Goal: Task Accomplishment & Management: Use online tool/utility

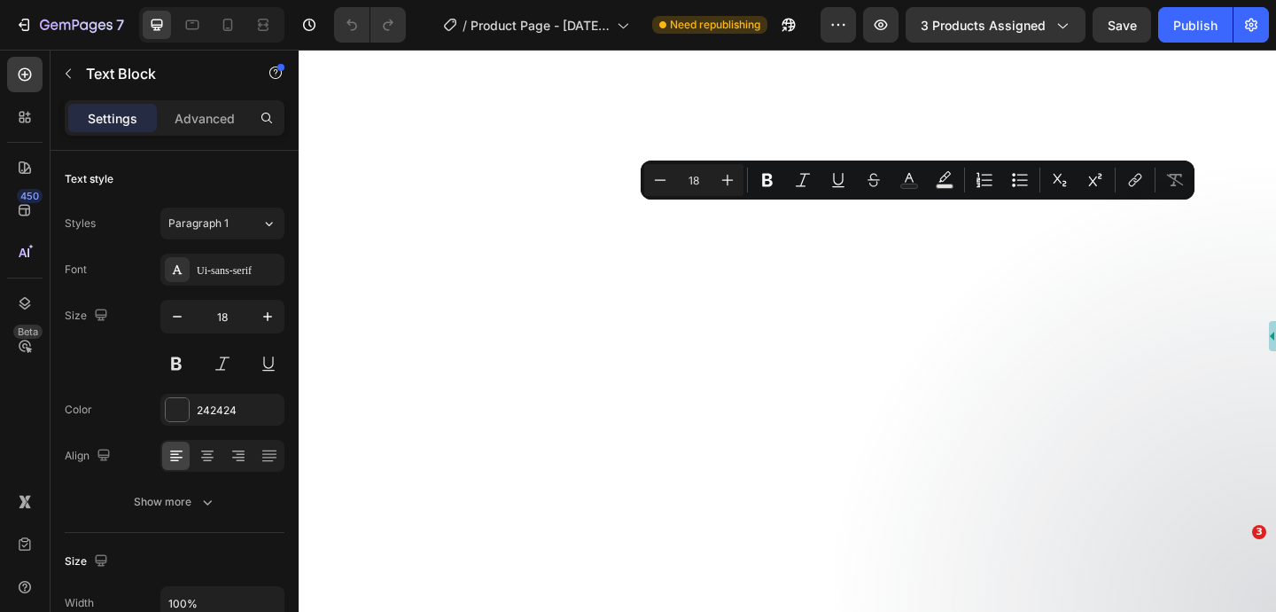
select select "550401764554376197"
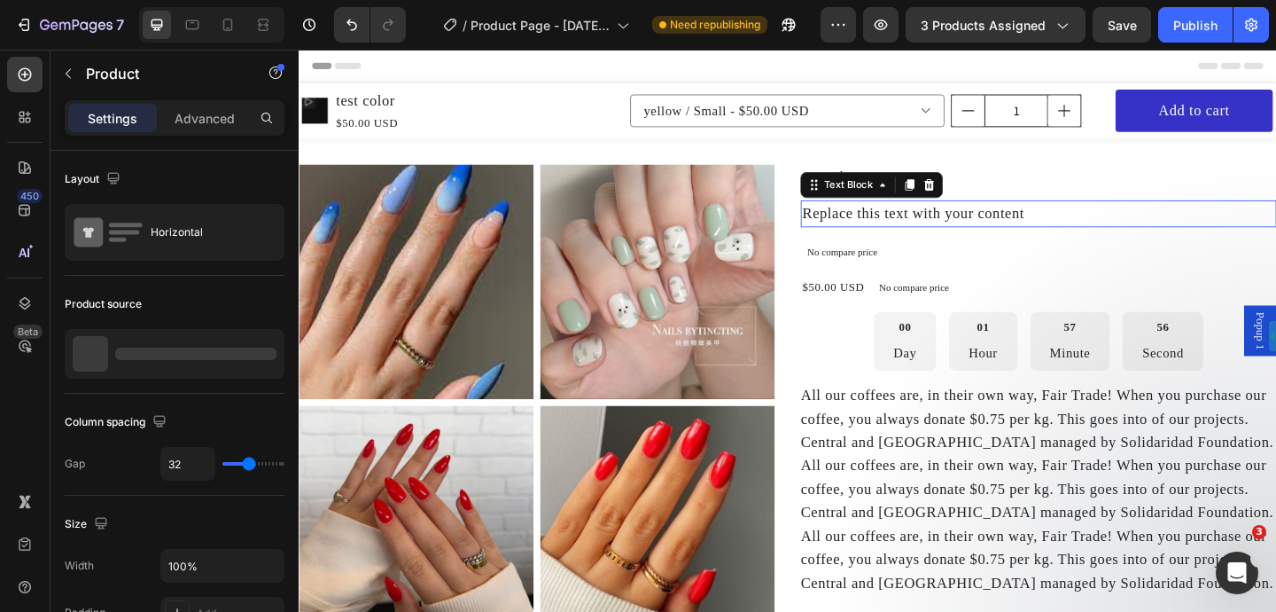
click at [1151, 229] on p "Replace this text with your content" at bounding box center [1103, 228] width 514 height 26
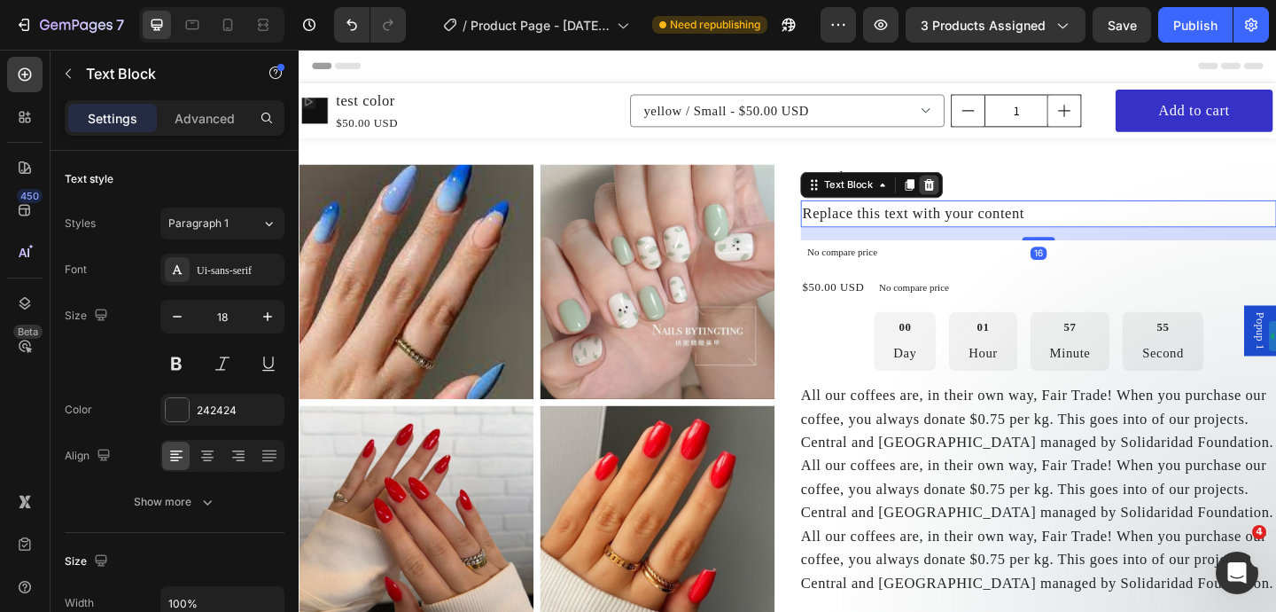
click at [988, 199] on icon at bounding box center [985, 197] width 12 height 12
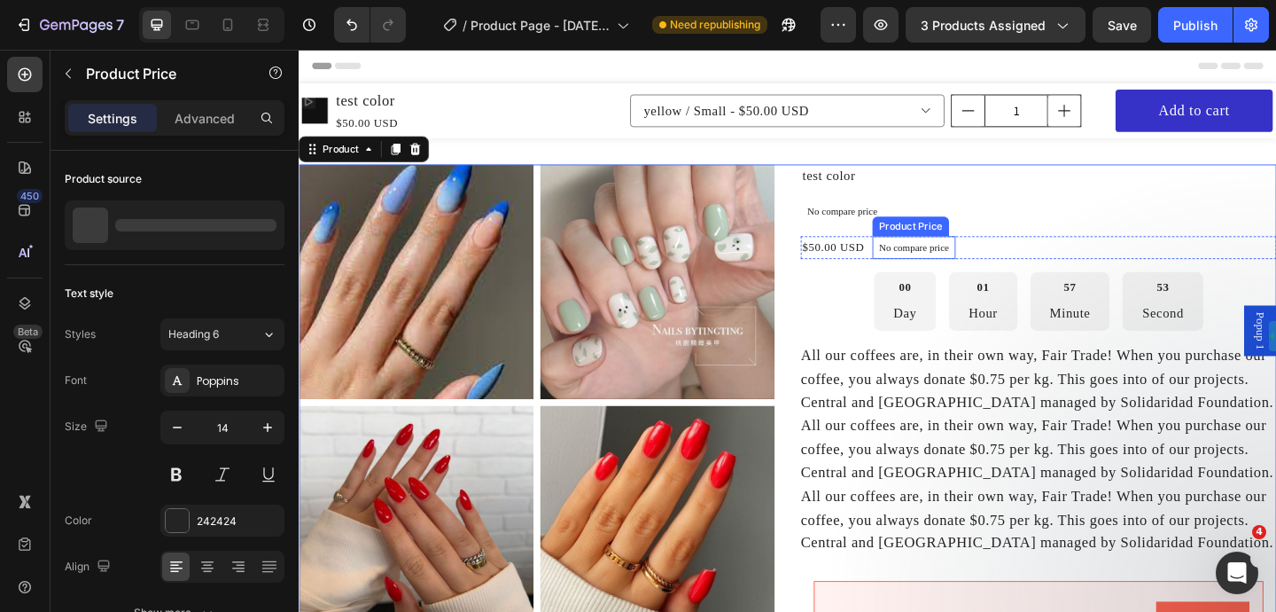
click at [1004, 260] on p "No compare price" at bounding box center [968, 265] width 76 height 11
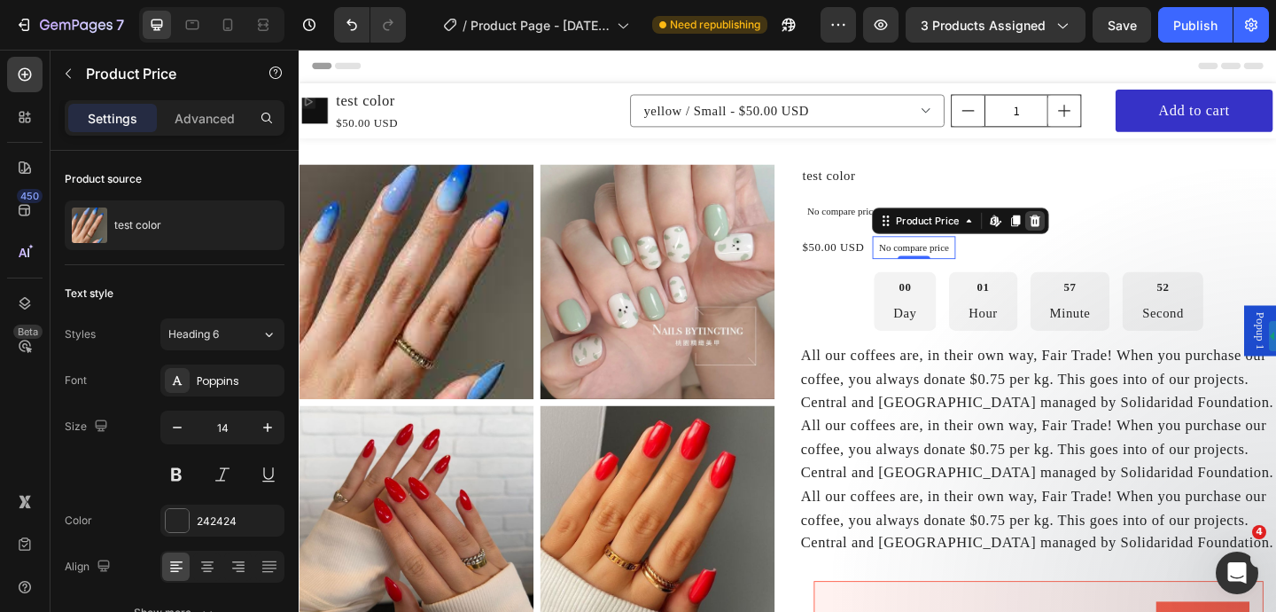
click at [1107, 243] on div at bounding box center [1099, 235] width 21 height 21
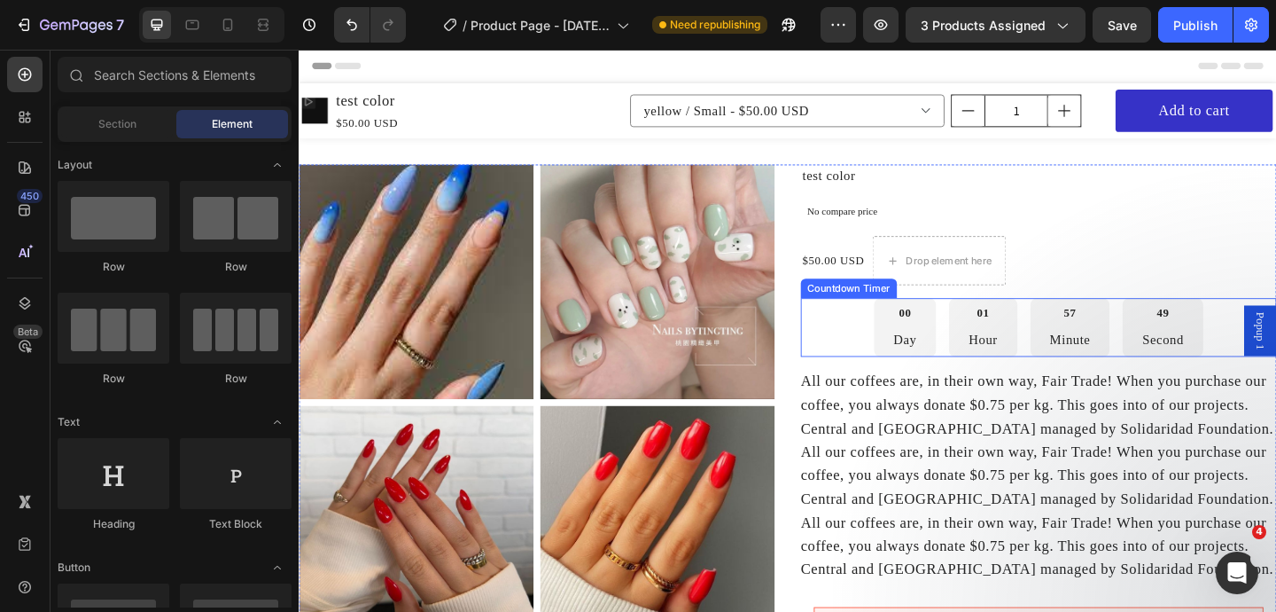
click at [1093, 331] on div "00 Day 01 Hour 57 Minute 49 Second" at bounding box center [1103, 352] width 358 height 64
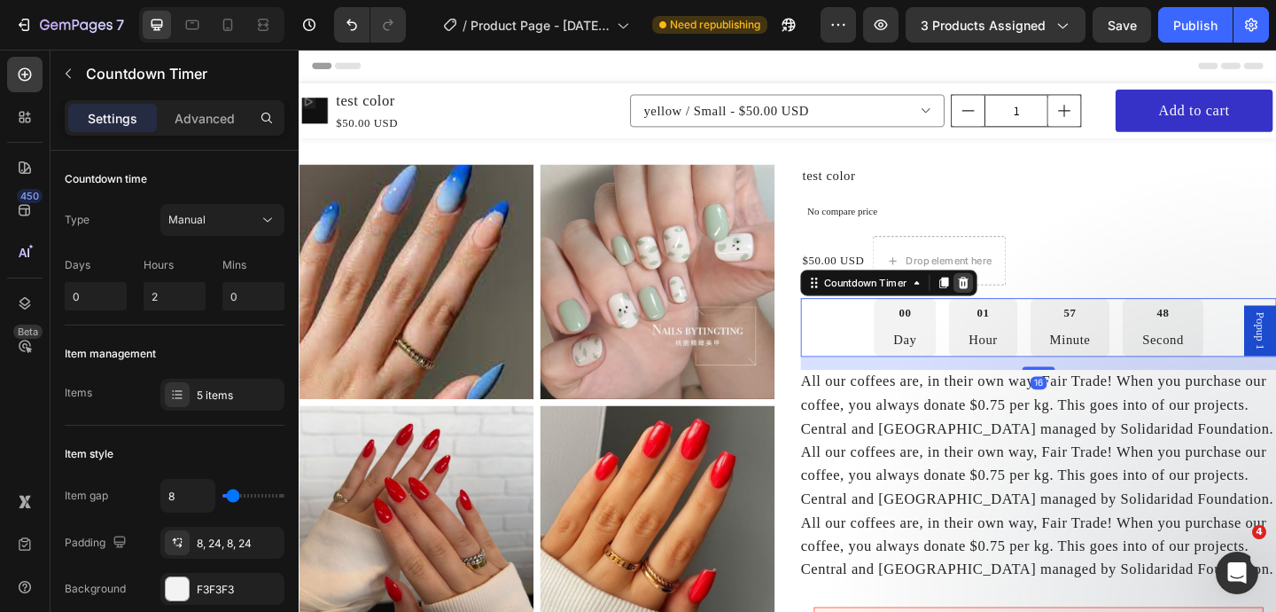
click at [1024, 307] on icon at bounding box center [1023, 303] width 12 height 12
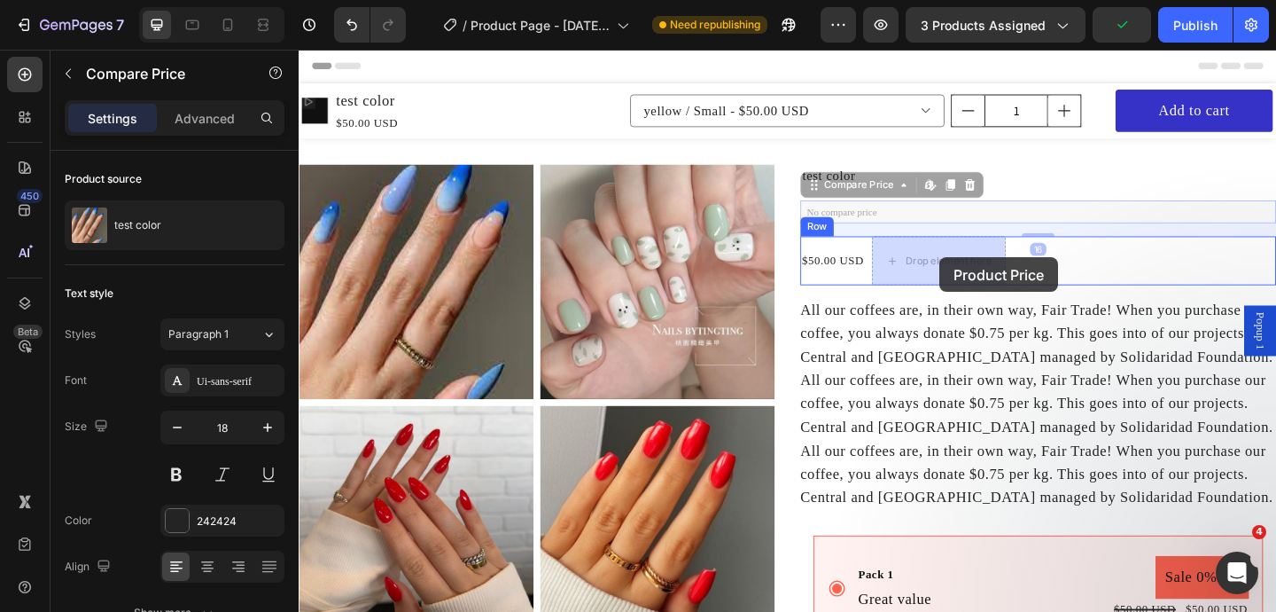
drag, startPoint x: 904, startPoint y: 203, endPoint x: 996, endPoint y: 276, distance: 117.4
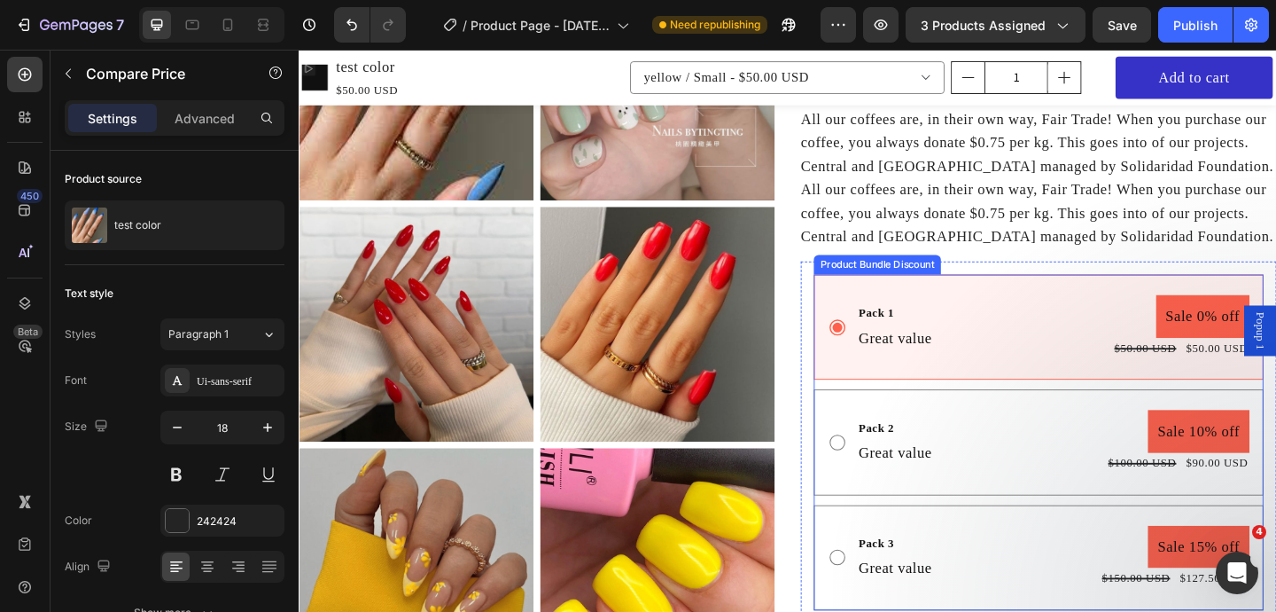
scroll to position [224, 0]
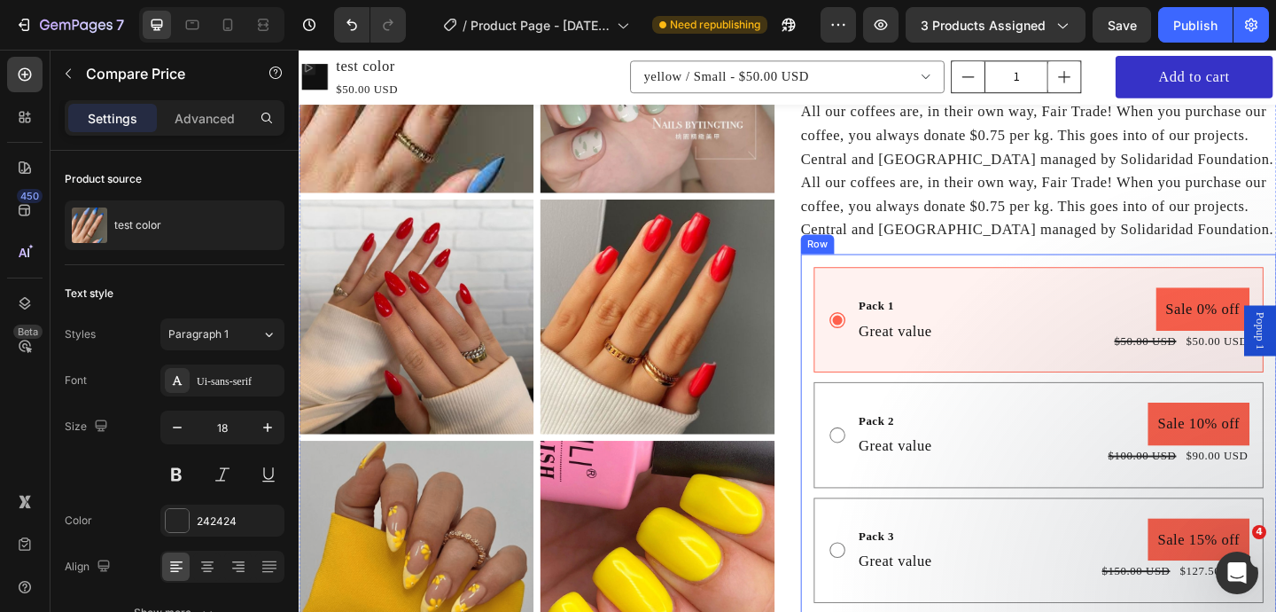
click at [1041, 280] on div "Pack 1 Text Block Great value Text Block Sale 0% off Product Badge $50.00 USD P…" at bounding box center [1104, 559] width 518 height 575
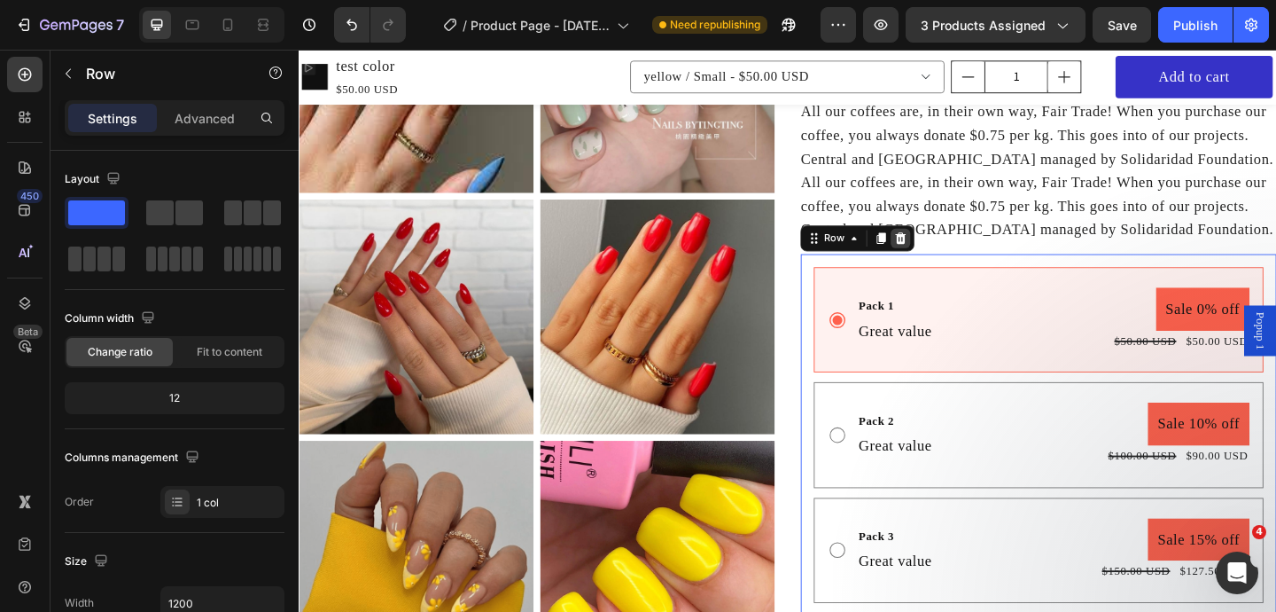
click at [955, 261] on icon at bounding box center [954, 255] width 14 height 14
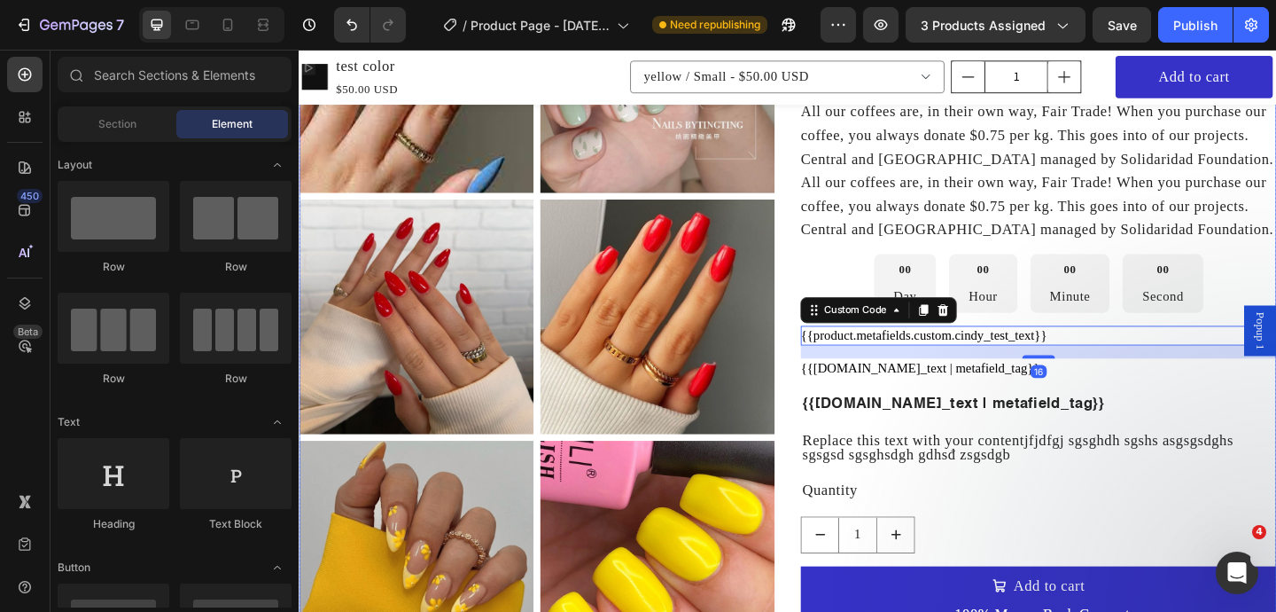
click at [916, 349] on div "test color Product Title $50.00 USD Product Price Product Price No compare pric…" at bounding box center [1104, 609] width 518 height 1319
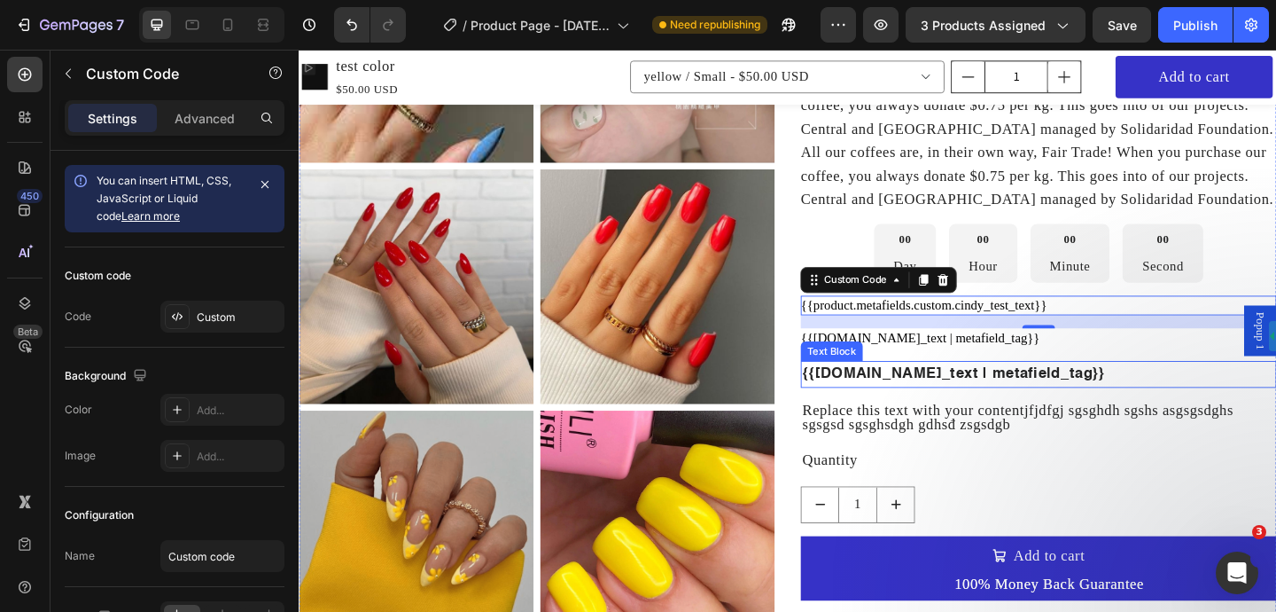
scroll to position [276, 0]
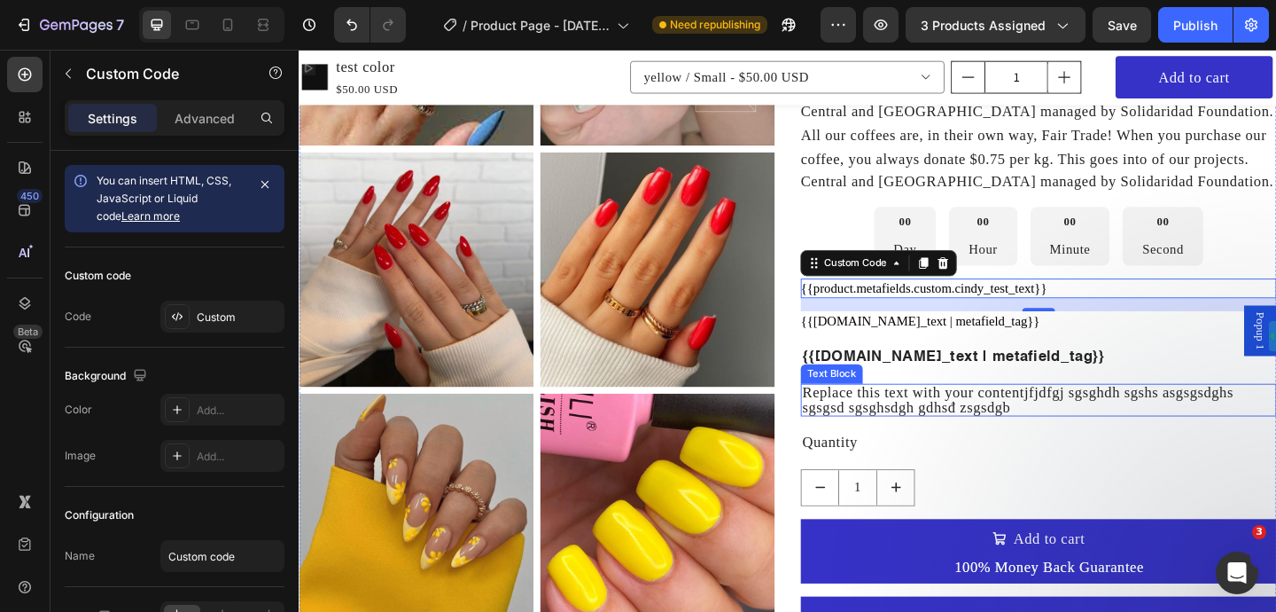
click at [979, 434] on p "Replace this text with your contentjfjdfgj sgsghdh sgshs asgsgsdghs sgsgsd sgsg…" at bounding box center [1103, 431] width 514 height 32
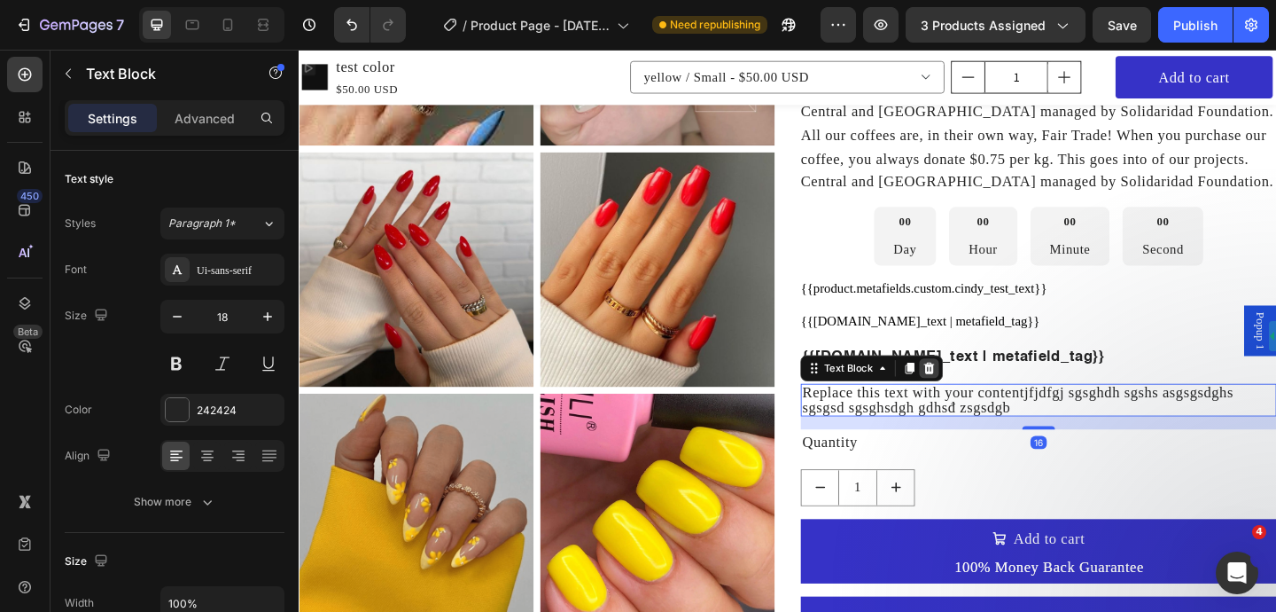
click at [981, 405] on div at bounding box center [984, 396] width 21 height 21
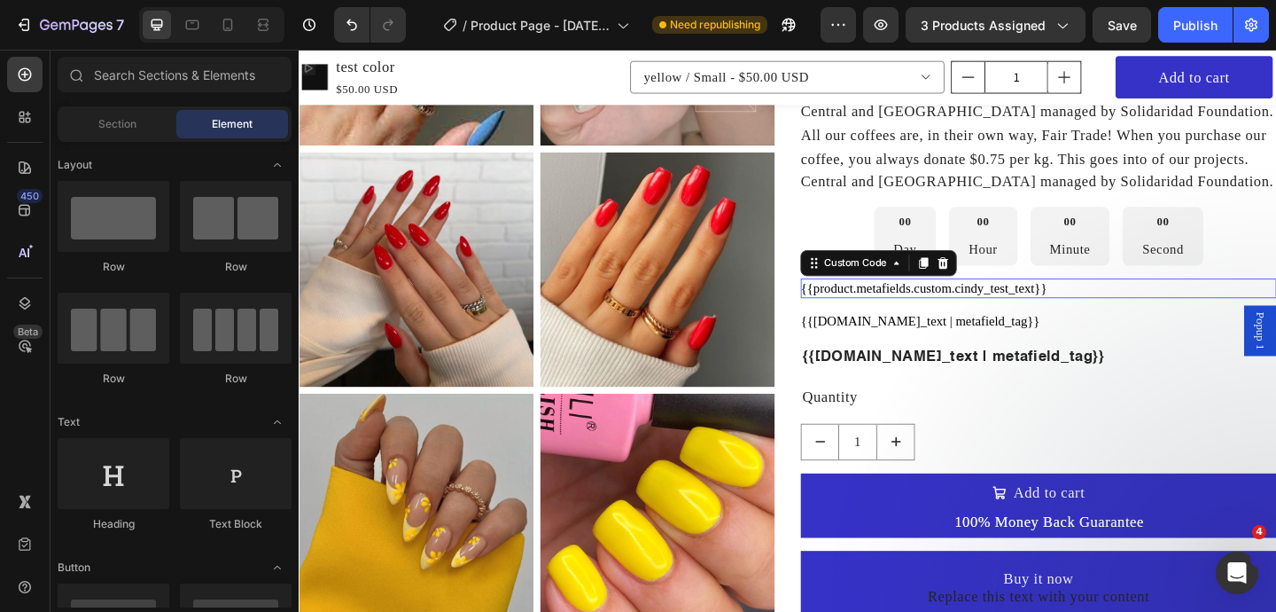
click at [908, 311] on div "{{product.metafields.custom.cindy_test_text}}" at bounding box center [1104, 309] width 518 height 21
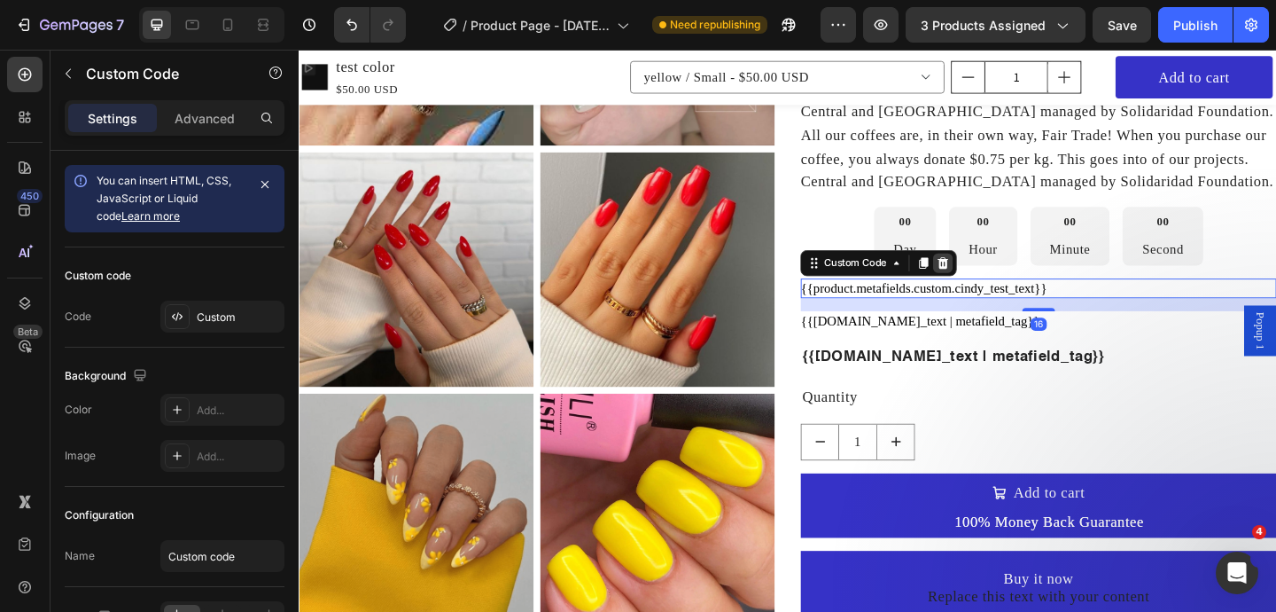
click at [994, 285] on icon at bounding box center [1000, 282] width 14 height 14
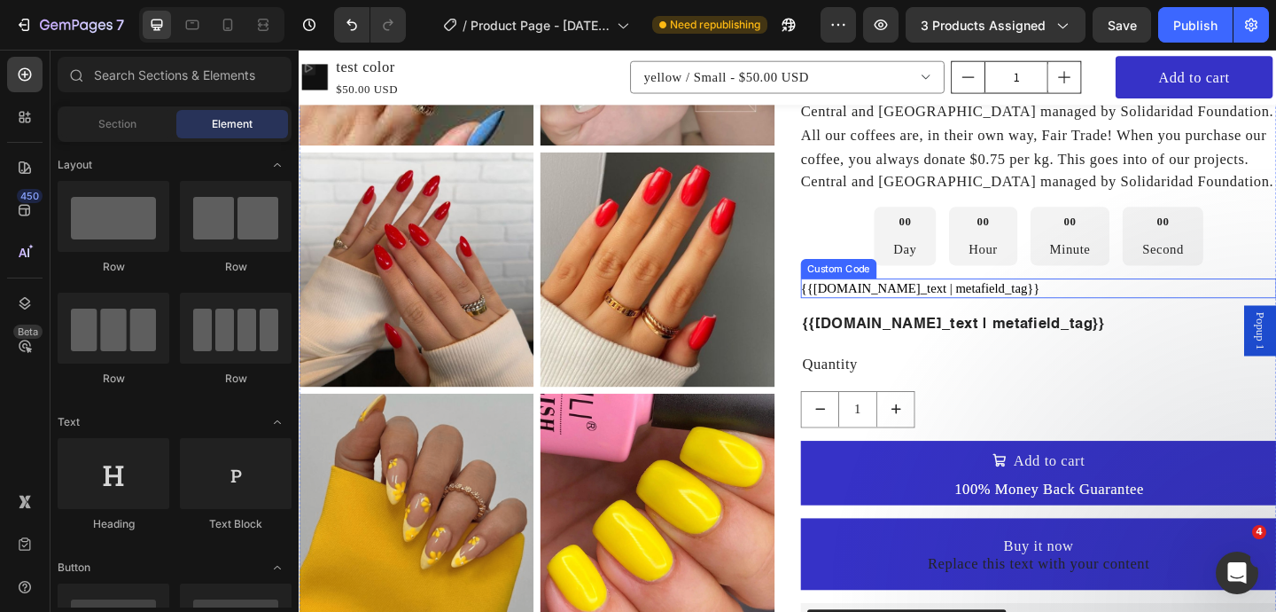
click at [993, 301] on div "{{[DOMAIN_NAME]_text | metafield_tag}}" at bounding box center [1104, 309] width 518 height 21
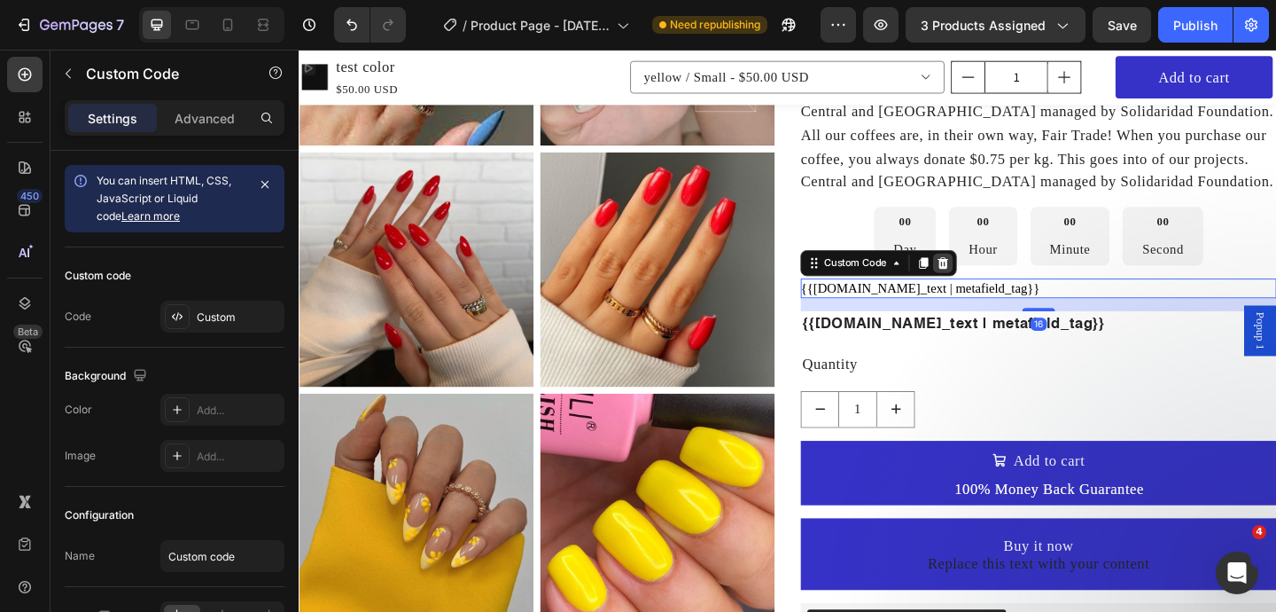
click at [1009, 282] on div at bounding box center [999, 281] width 21 height 21
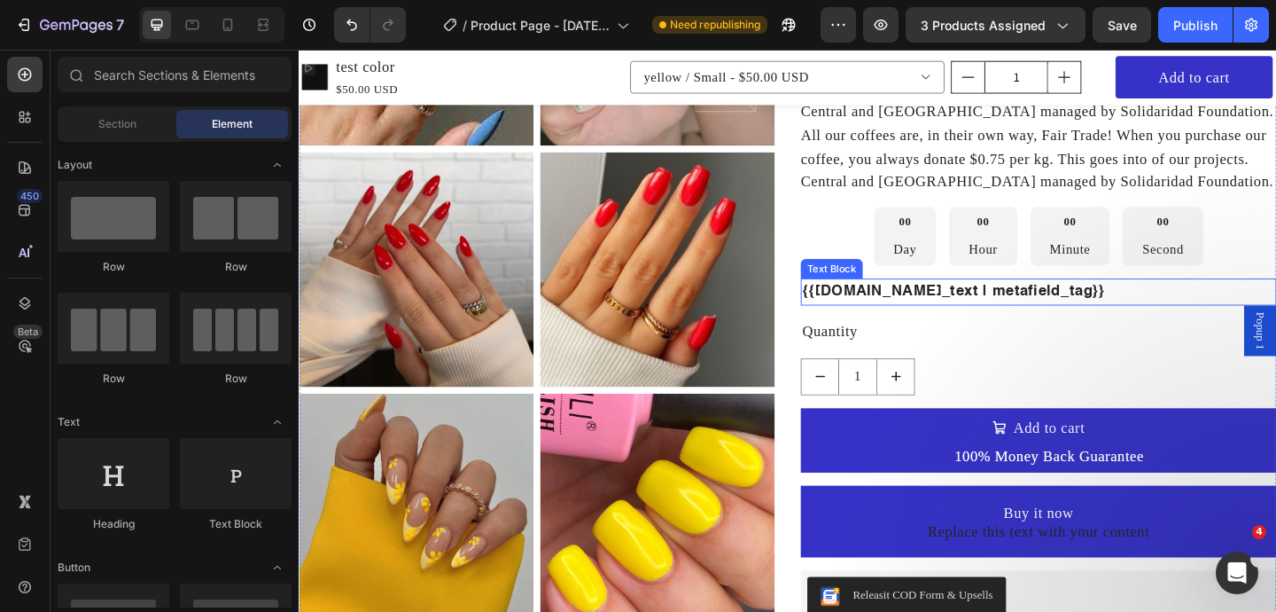
click at [1003, 301] on p "{{[DOMAIN_NAME]_text | metafield_tag}}" at bounding box center [1103, 313] width 514 height 26
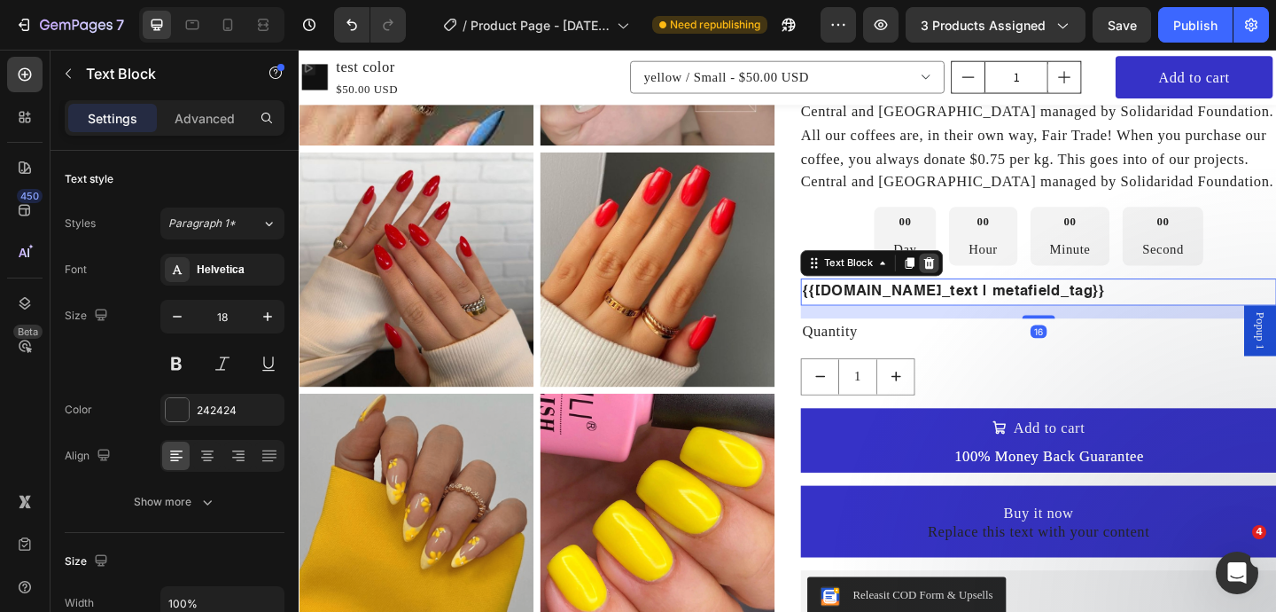
click at [987, 285] on icon at bounding box center [985, 282] width 12 height 12
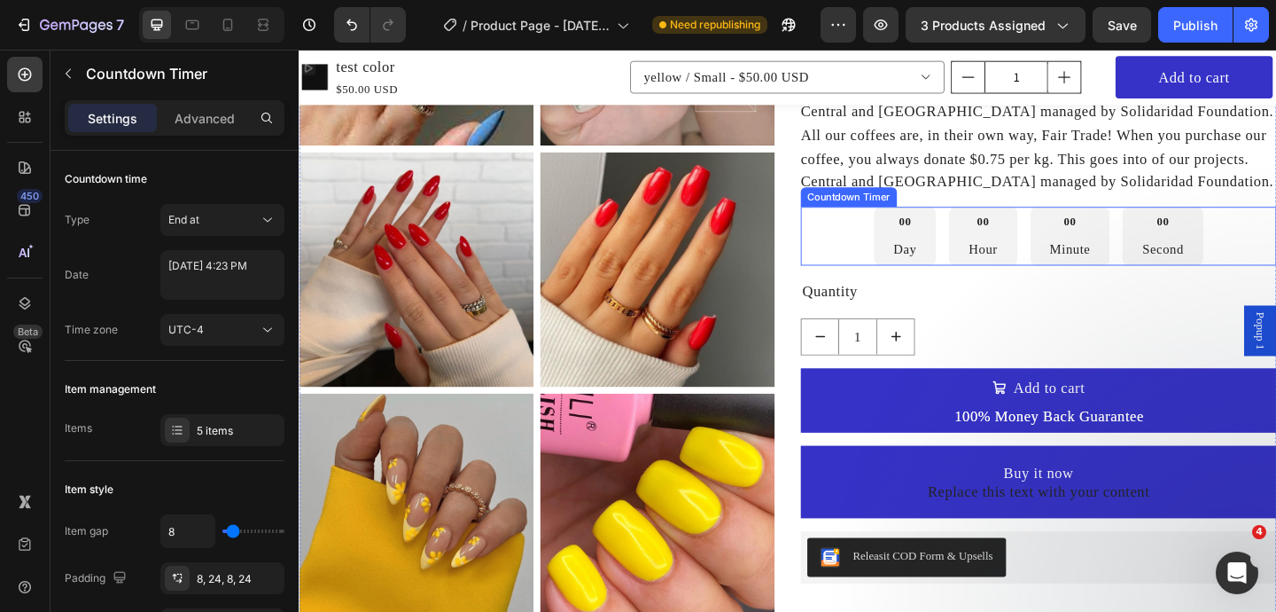
click at [983, 261] on div "00 Day" at bounding box center [957, 253] width 67 height 64
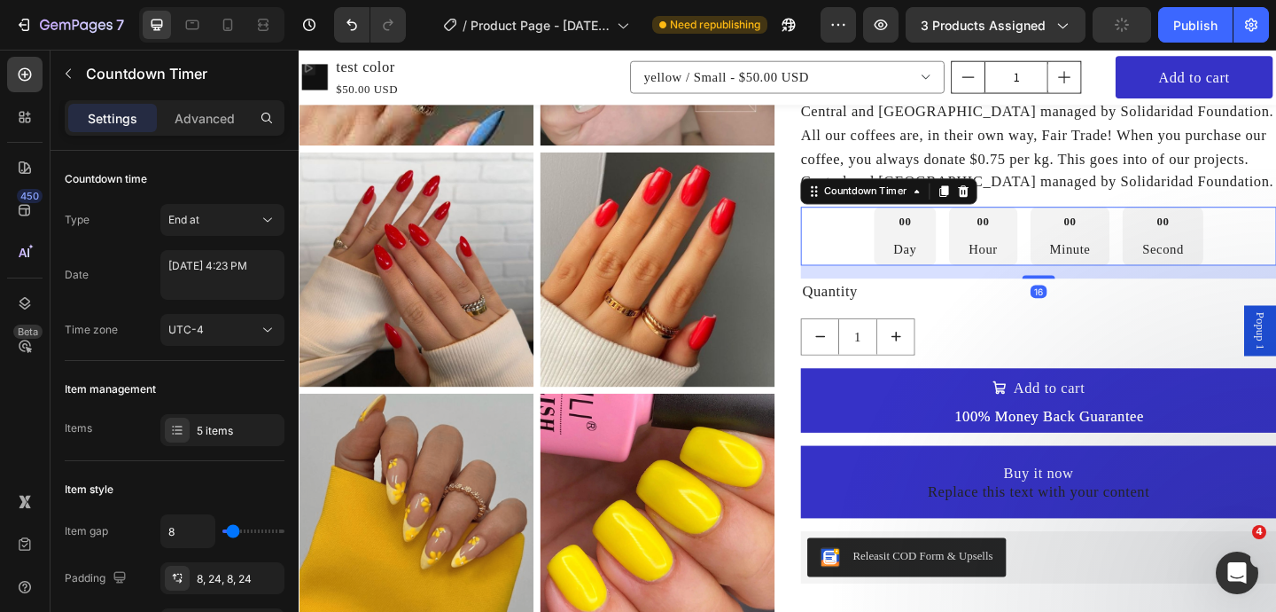
click at [1028, 217] on div "Countdown Timer" at bounding box center [941, 204] width 192 height 28
click at [1021, 203] on icon at bounding box center [1023, 204] width 12 height 12
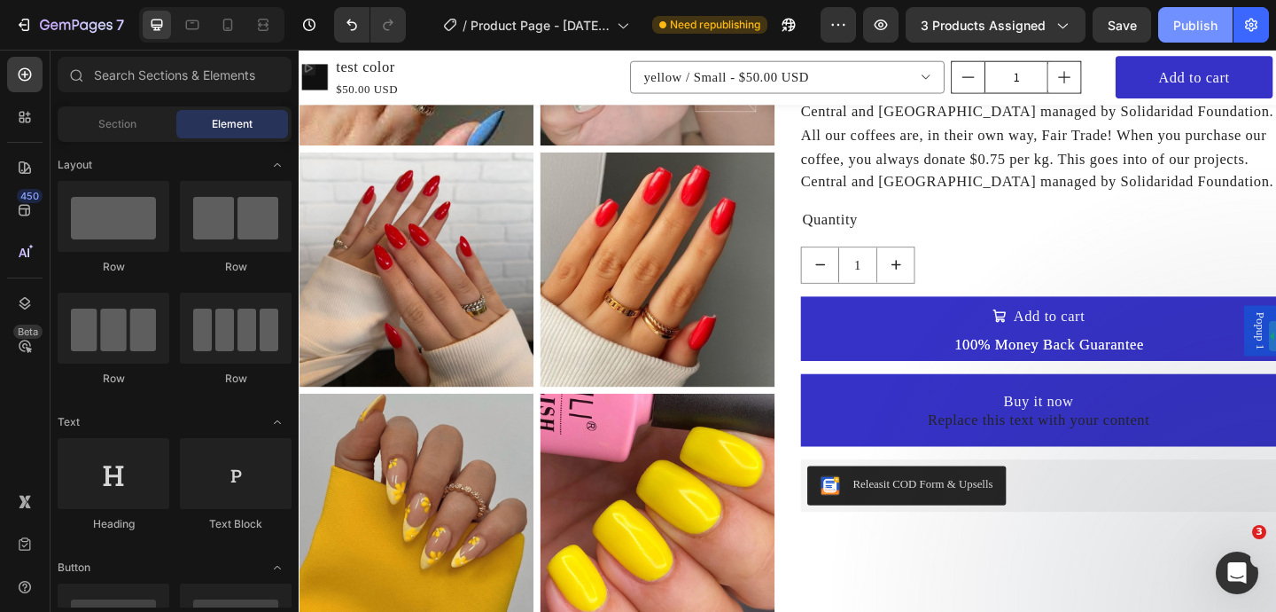
click at [1196, 23] on div "Publish" at bounding box center [1196, 25] width 44 height 19
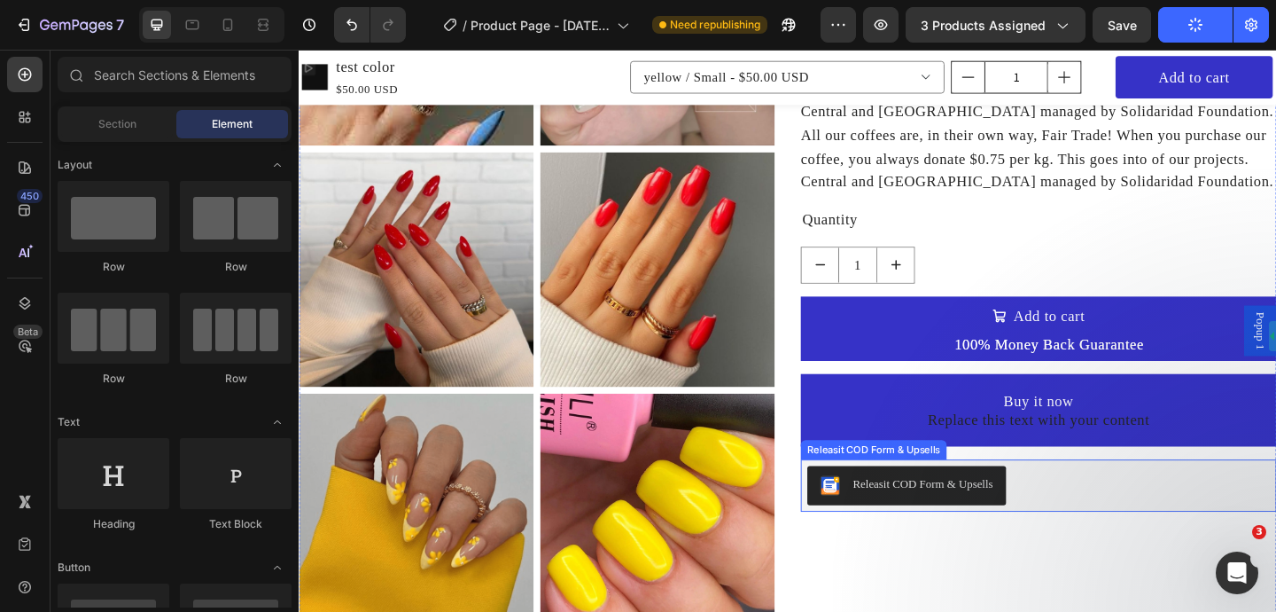
click at [1012, 508] on button "Releasit COD Form & Upsells" at bounding box center [960, 524] width 216 height 43
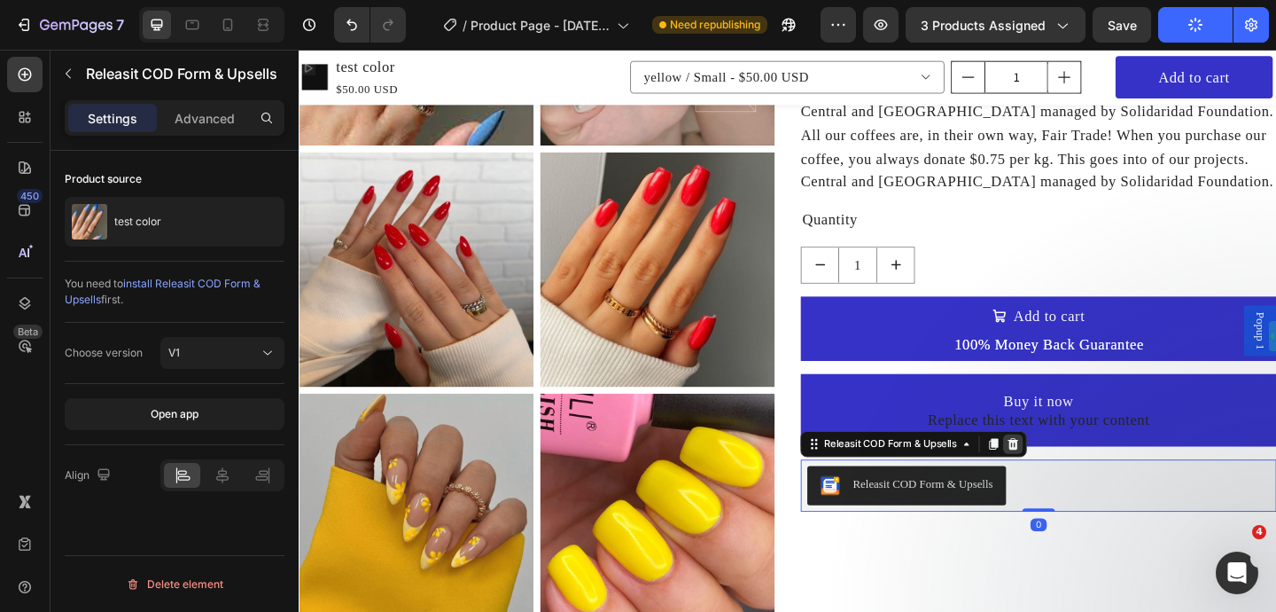
click at [1085, 482] on div at bounding box center [1075, 478] width 21 height 21
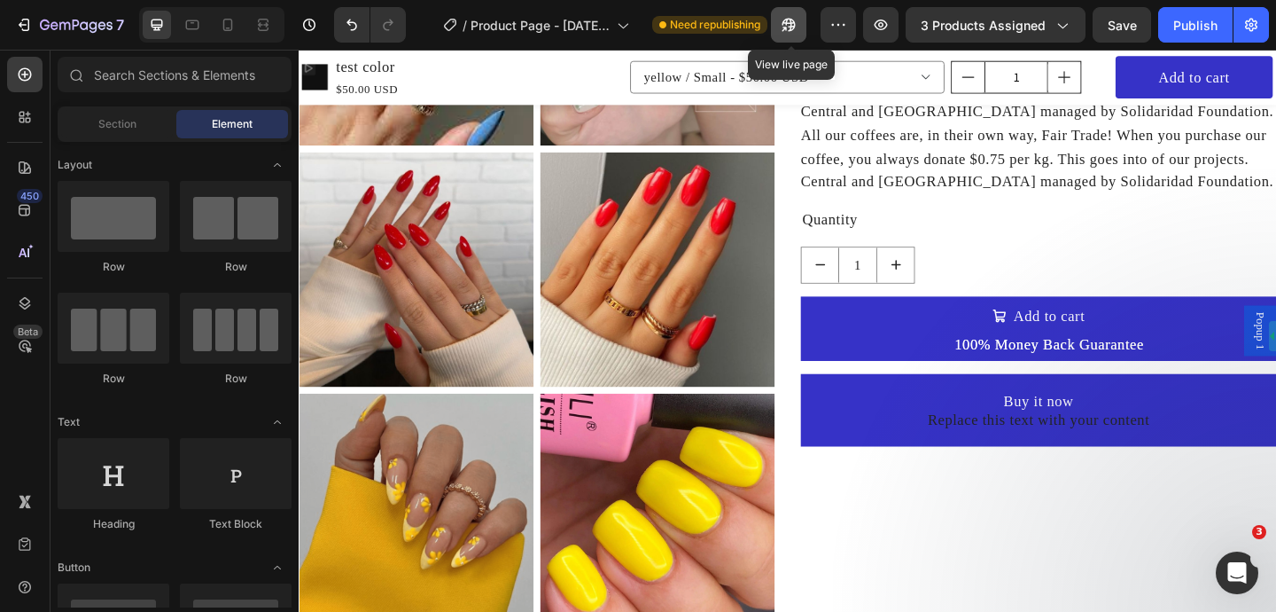
click at [794, 35] on button "button" at bounding box center [788, 24] width 35 height 35
click at [1174, 26] on div "Publish" at bounding box center [1196, 25] width 44 height 19
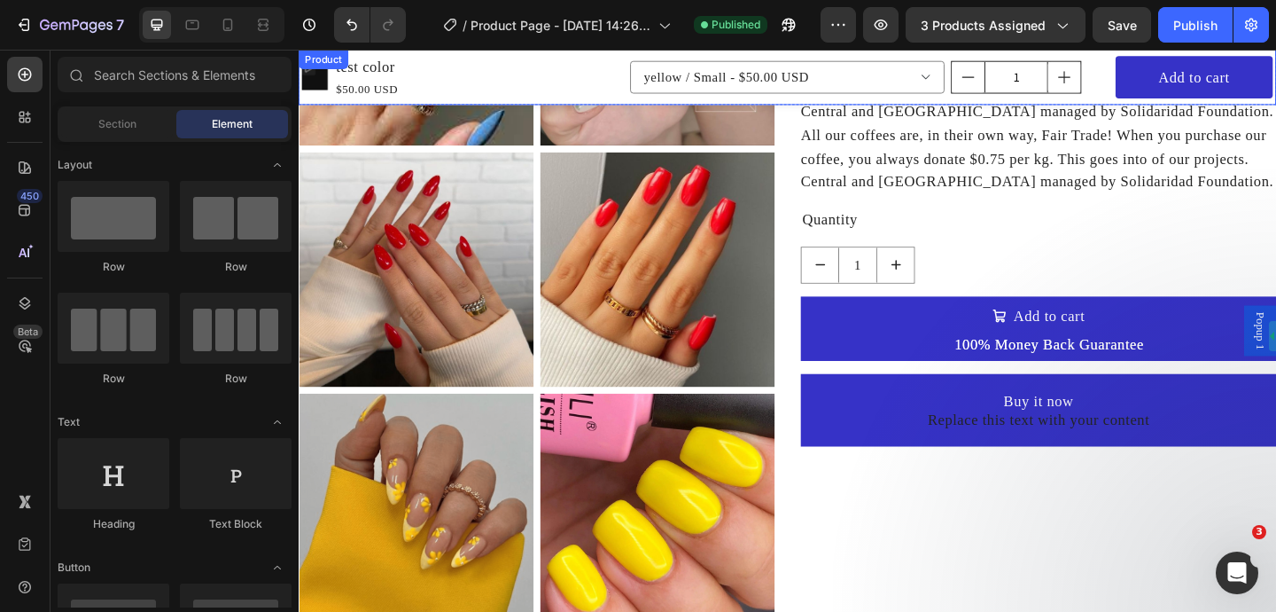
click at [312, 51] on div "Product Images test color Product Title $50.00 USD Product Price Product Price …" at bounding box center [831, 80] width 1064 height 60
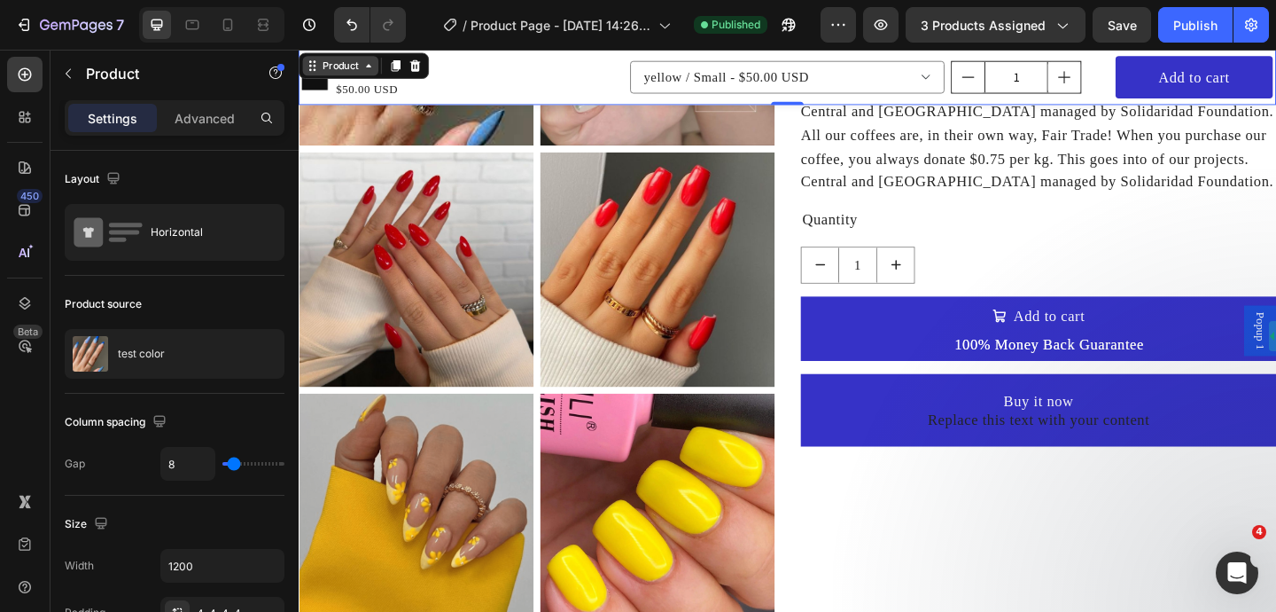
click at [347, 62] on div "Product" at bounding box center [344, 67] width 47 height 16
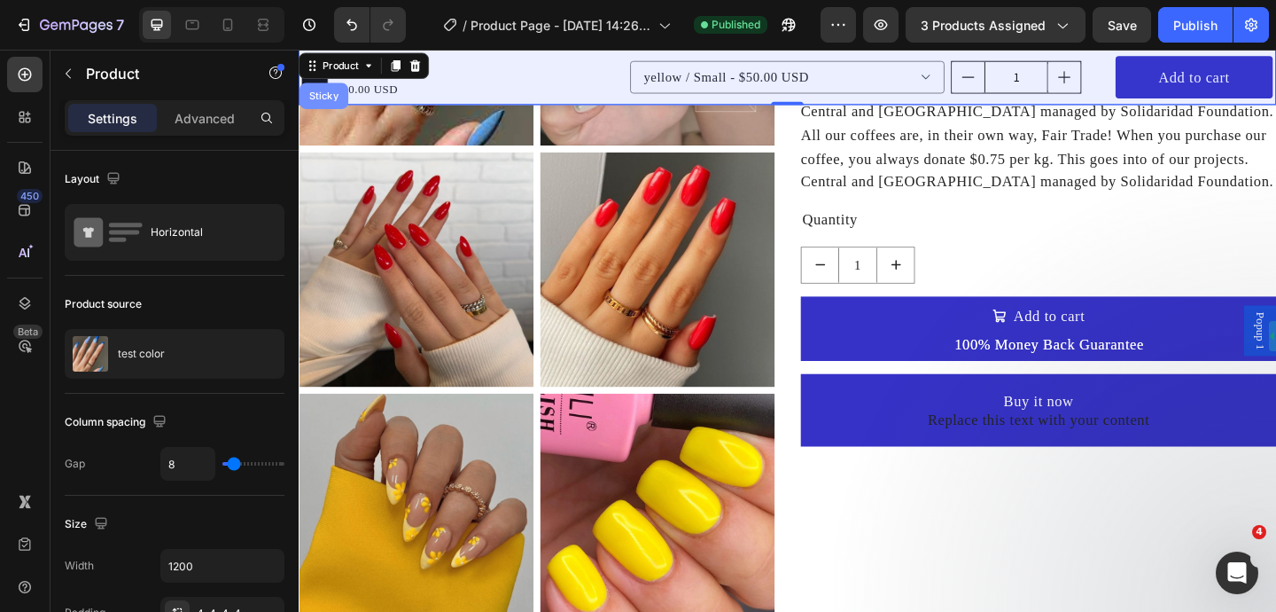
click at [331, 106] on div "Sticky" at bounding box center [326, 100] width 53 height 28
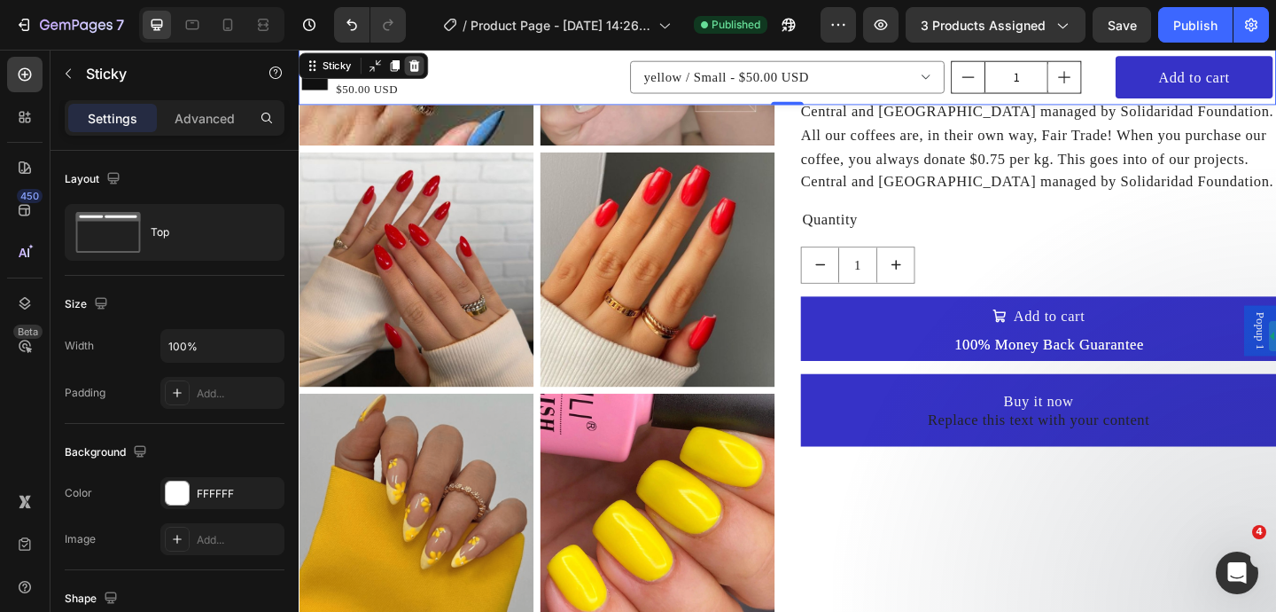
click at [428, 65] on icon at bounding box center [425, 67] width 12 height 12
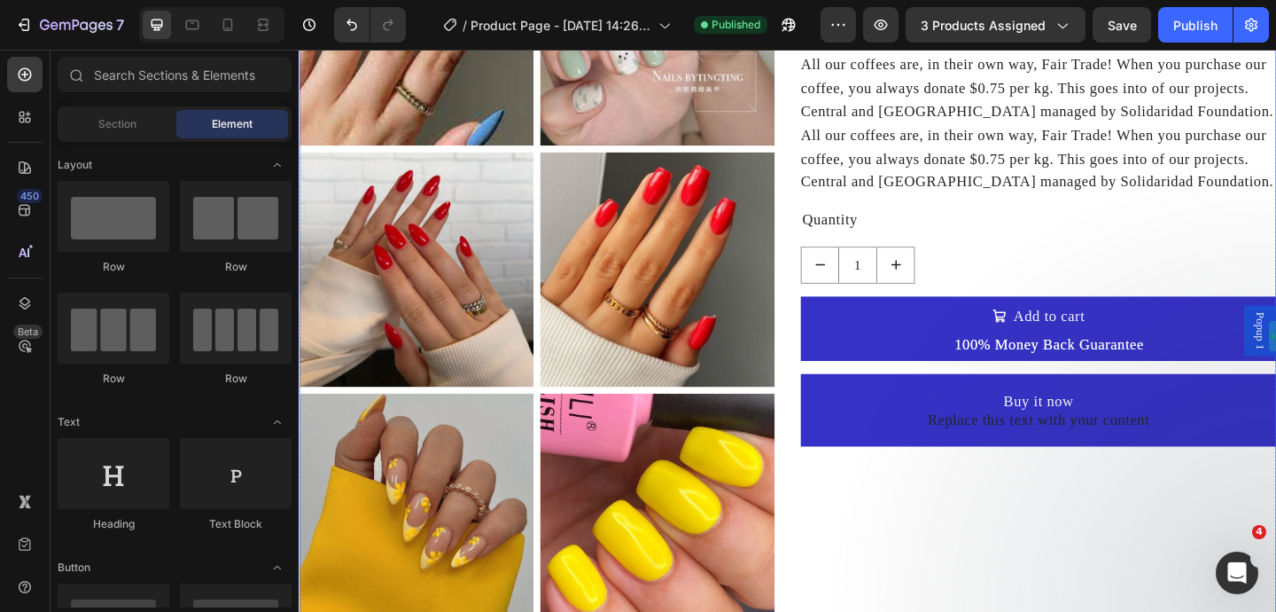
scroll to position [0, 0]
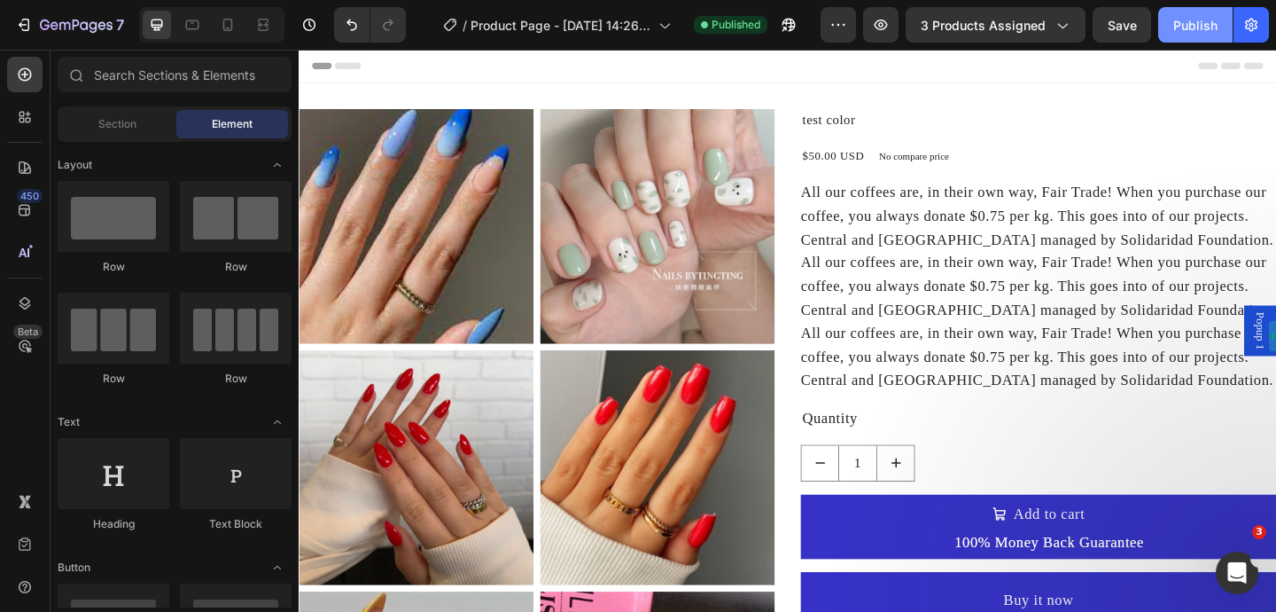
click at [1190, 18] on div "Publish" at bounding box center [1196, 25] width 44 height 19
click at [787, 25] on icon "button" at bounding box center [789, 25] width 18 height 18
